Goal: Check status: Check status

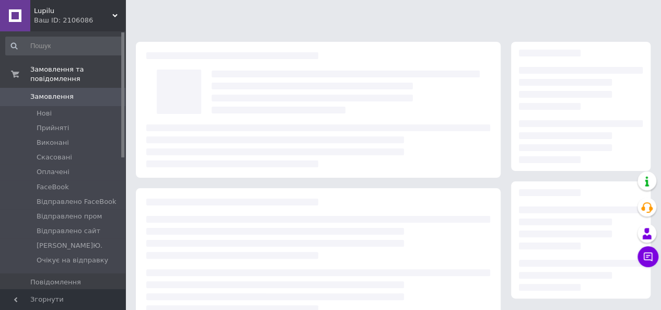
scroll to position [167, 0]
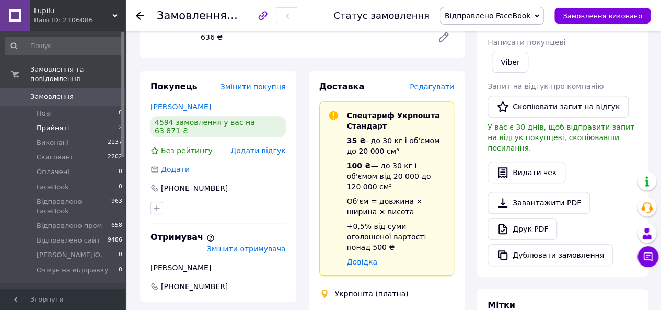
click at [65, 121] on li "Прийняті 2" at bounding box center [64, 128] width 129 height 15
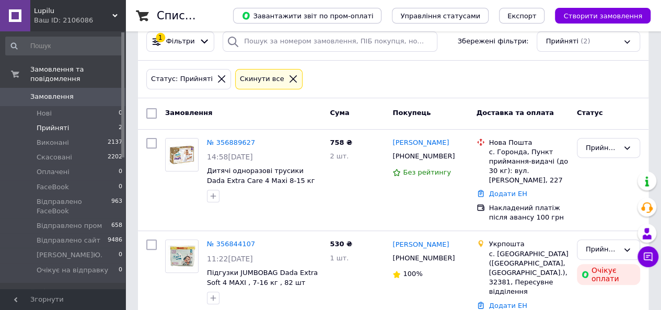
scroll to position [129, 0]
